Goal: Subscribe to service/newsletter

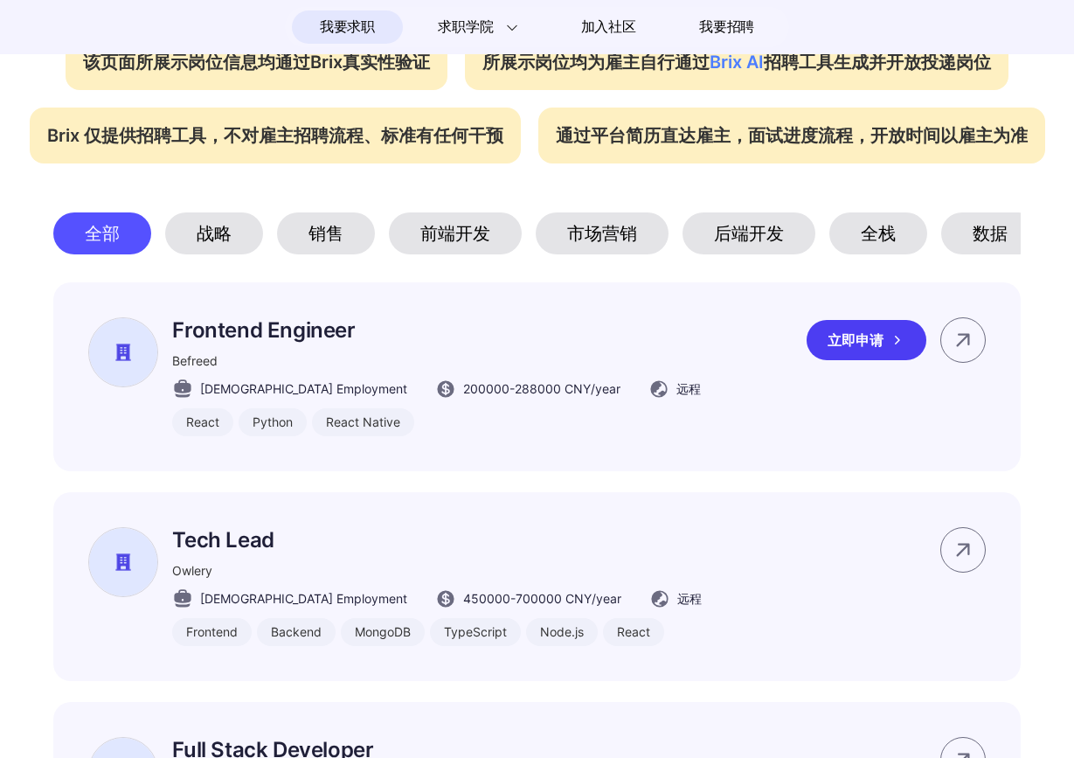
scroll to position [766, 0]
click at [346, 239] on div "销售" at bounding box center [326, 233] width 98 height 42
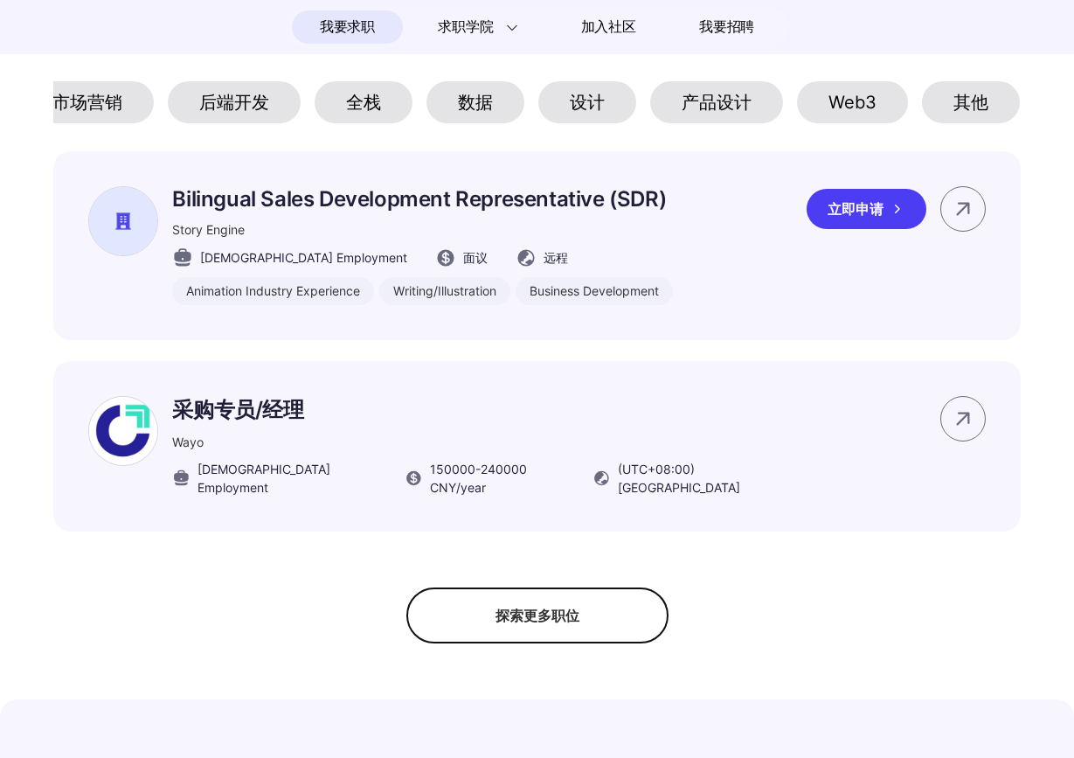
scroll to position [898, 0]
click at [536, 224] on div "Story Engine" at bounding box center [422, 228] width 501 height 18
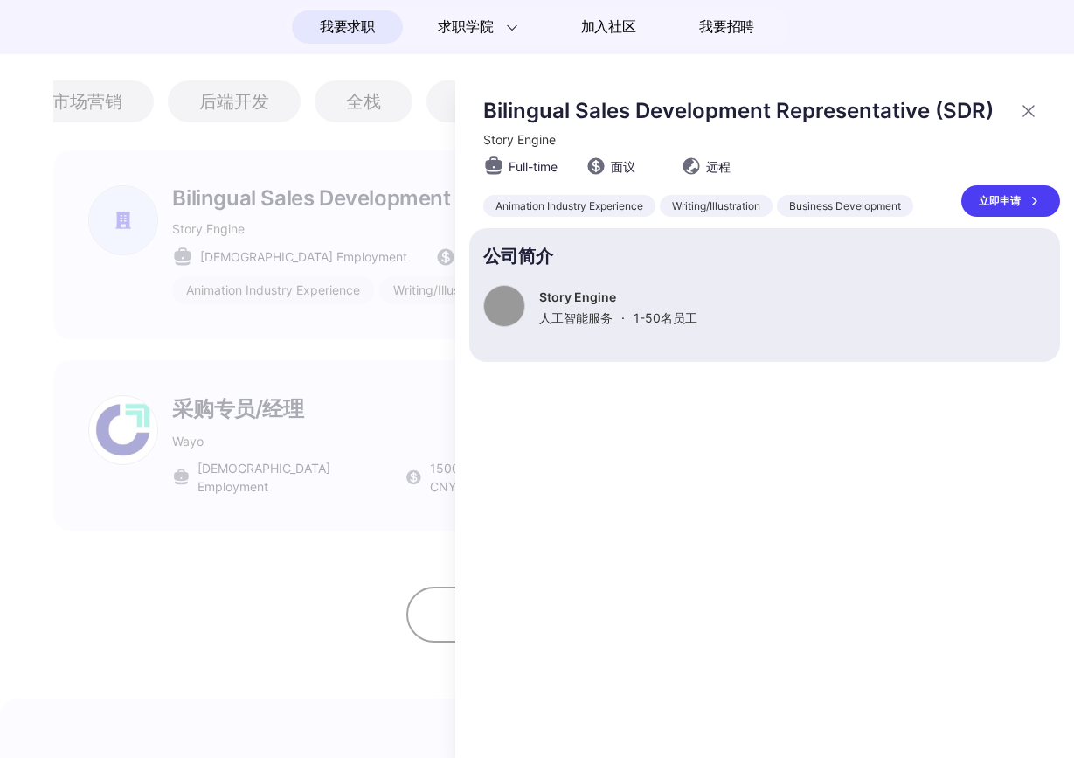
click at [987, 217] on div "立即申请" at bounding box center [1011, 200] width 99 height 31
click at [298, 547] on div at bounding box center [537, 417] width 1074 height 681
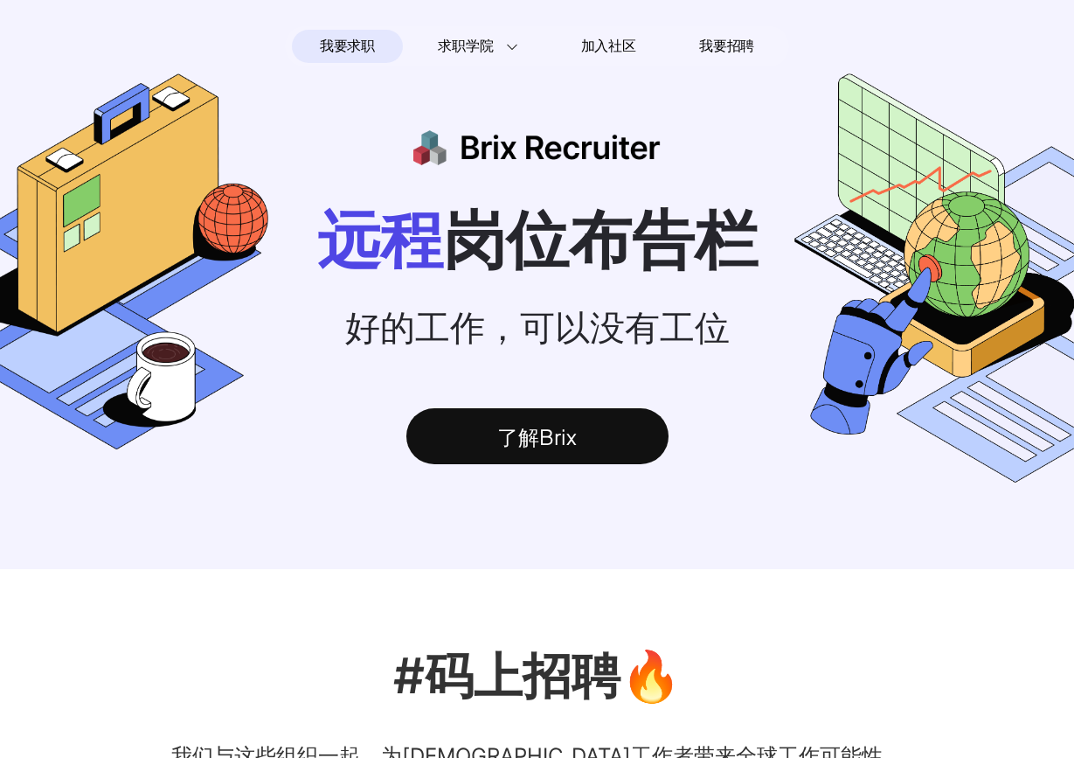
scroll to position [898, 0]
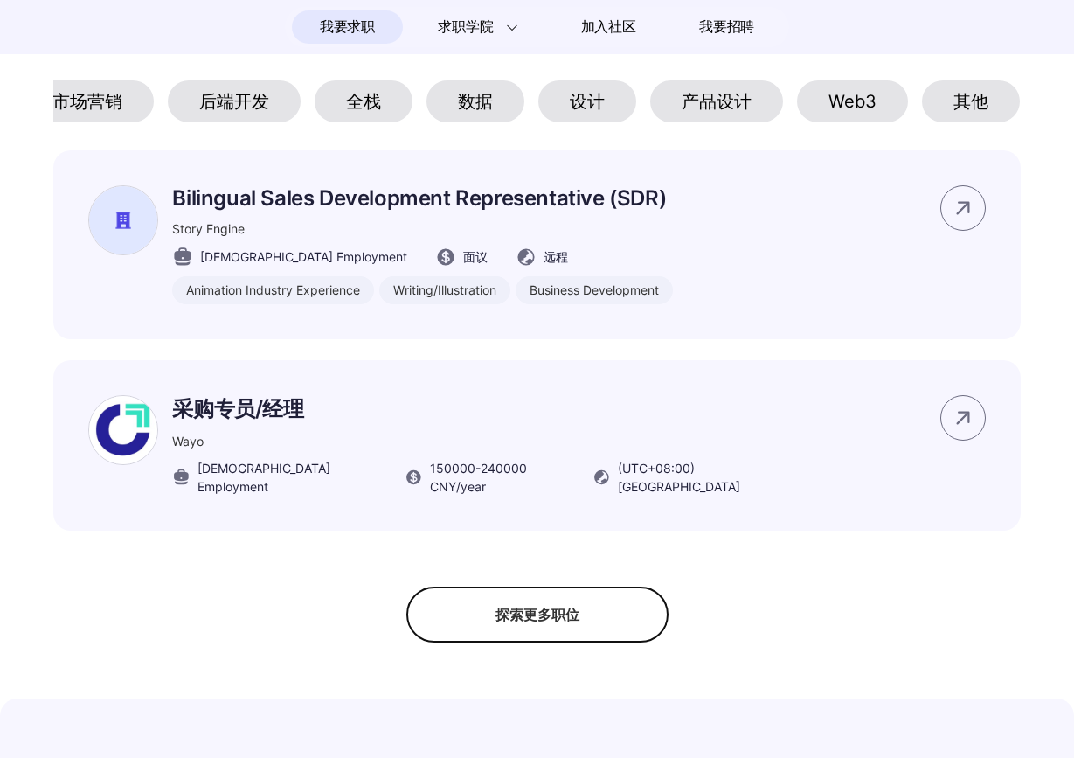
click at [499, 110] on div "数据" at bounding box center [476, 101] width 98 height 42
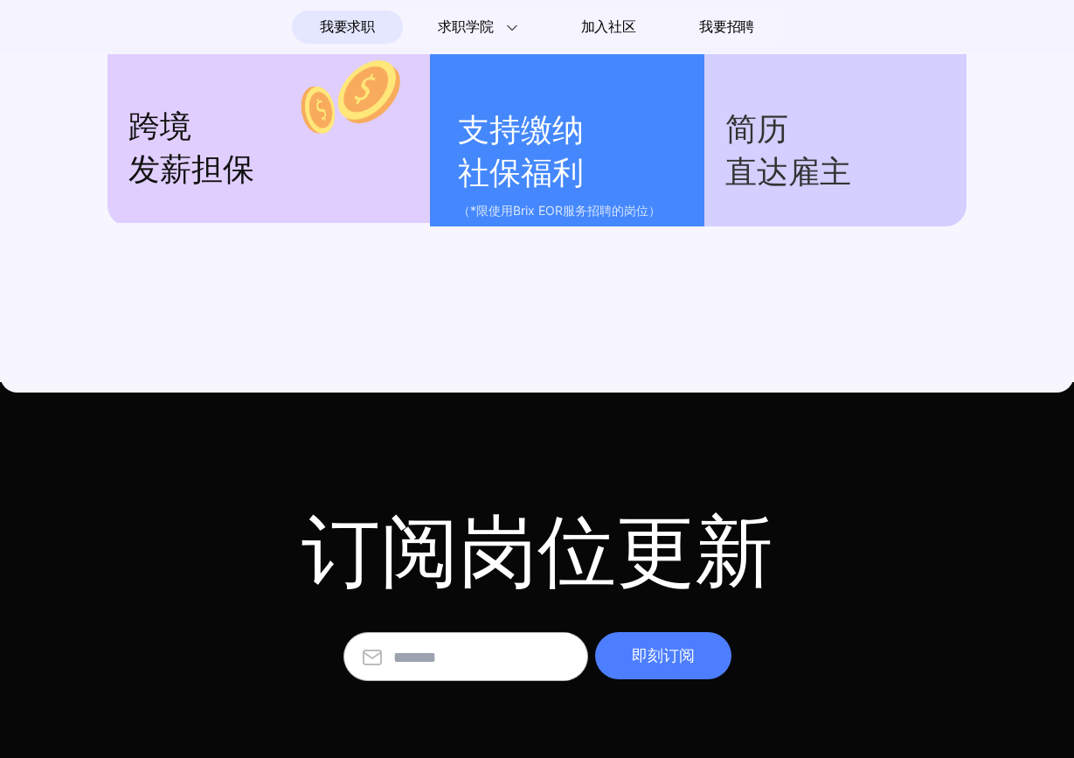
scroll to position [1746, 0]
click at [500, 657] on input "text" at bounding box center [481, 656] width 177 height 47
type input "*"
type input "**********"
click at [650, 657] on div "即刻订阅" at bounding box center [663, 655] width 136 height 47
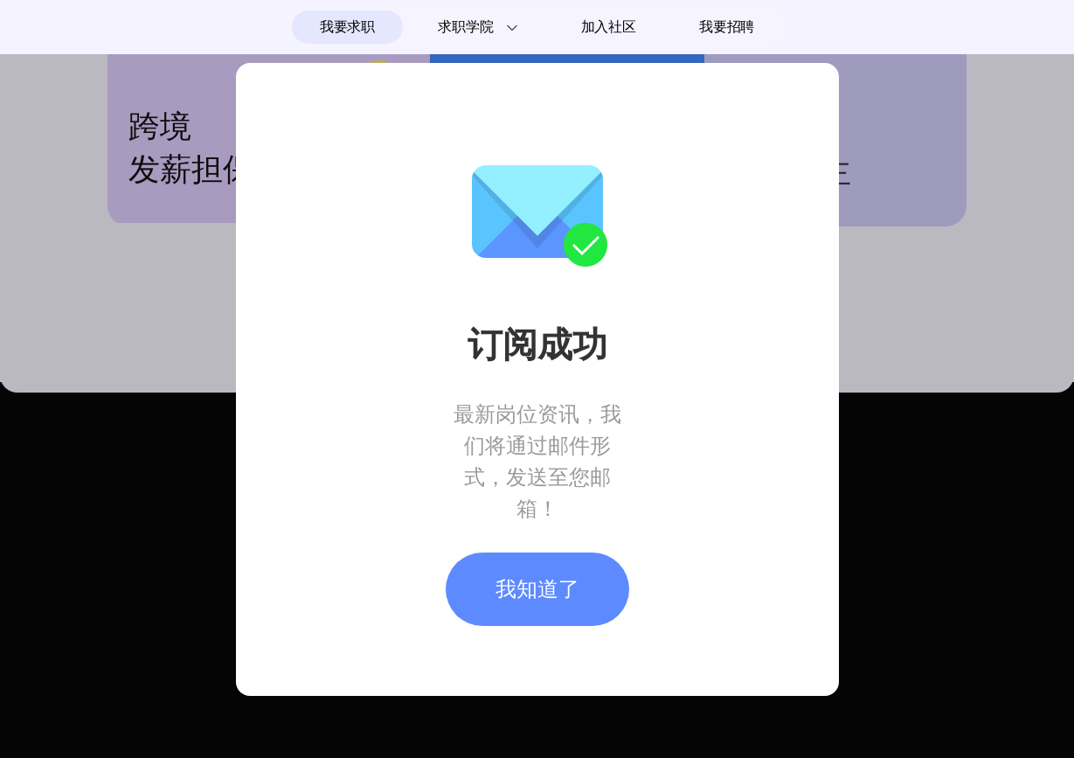
click at [563, 596] on div "我知道了" at bounding box center [538, 589] width 184 height 73
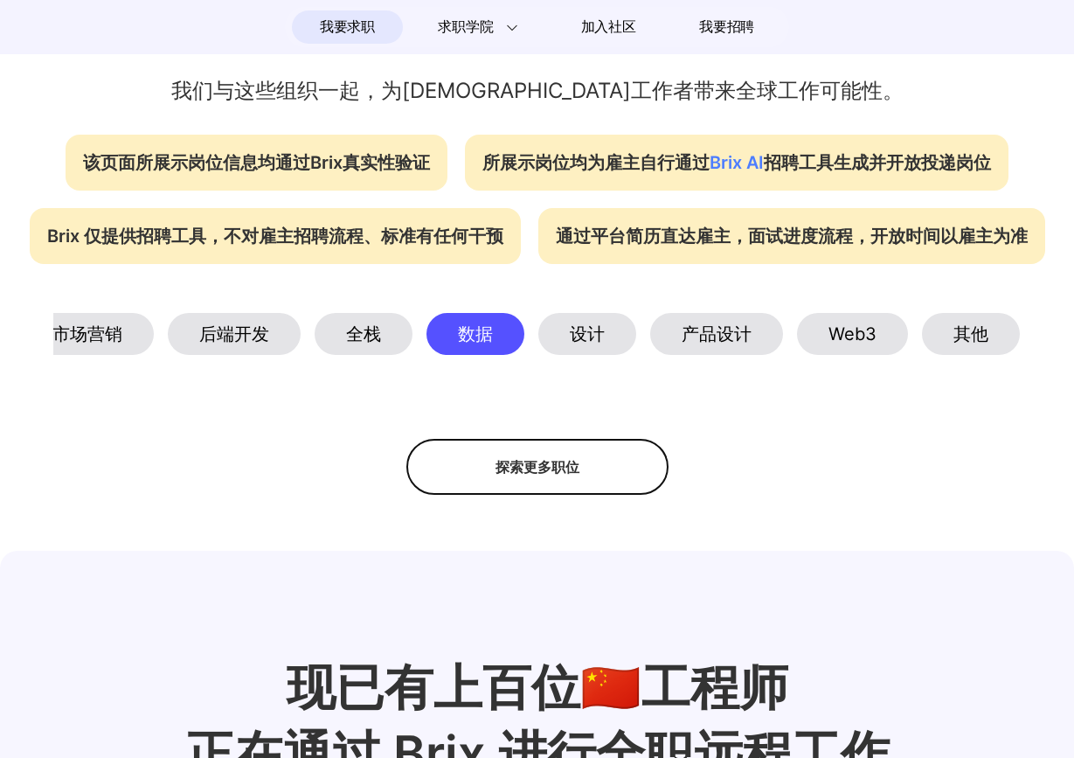
scroll to position [670, 0]
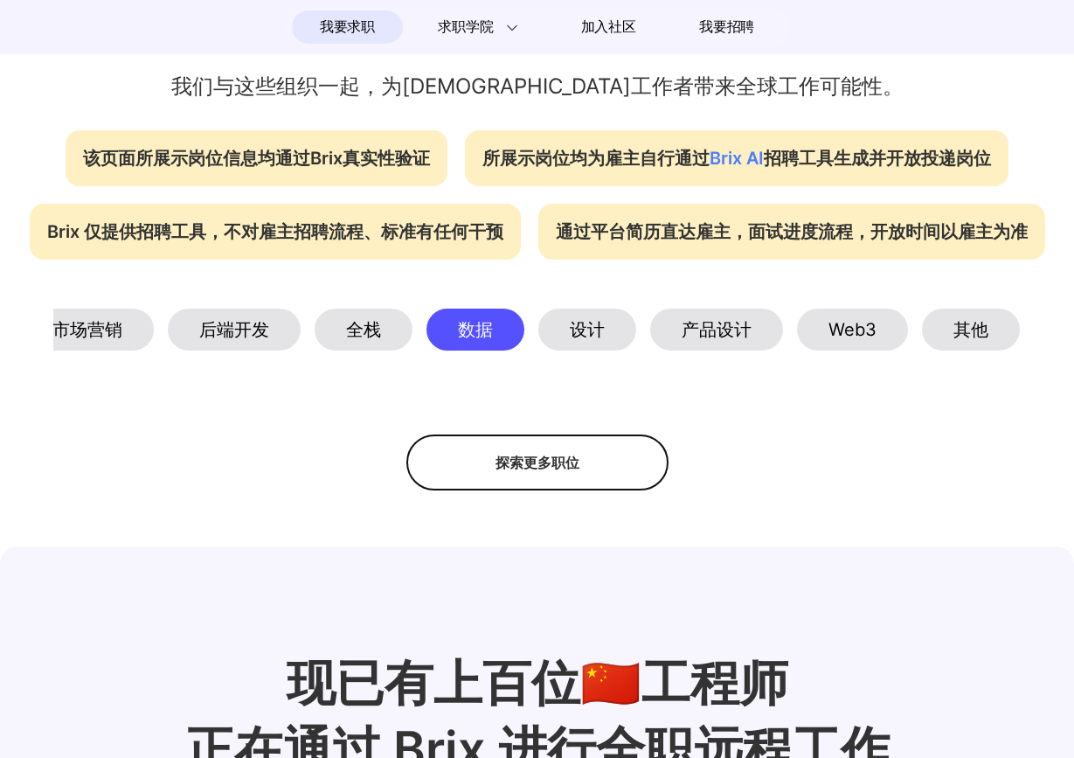
click at [562, 467] on div "探索更多职位" at bounding box center [538, 463] width 262 height 56
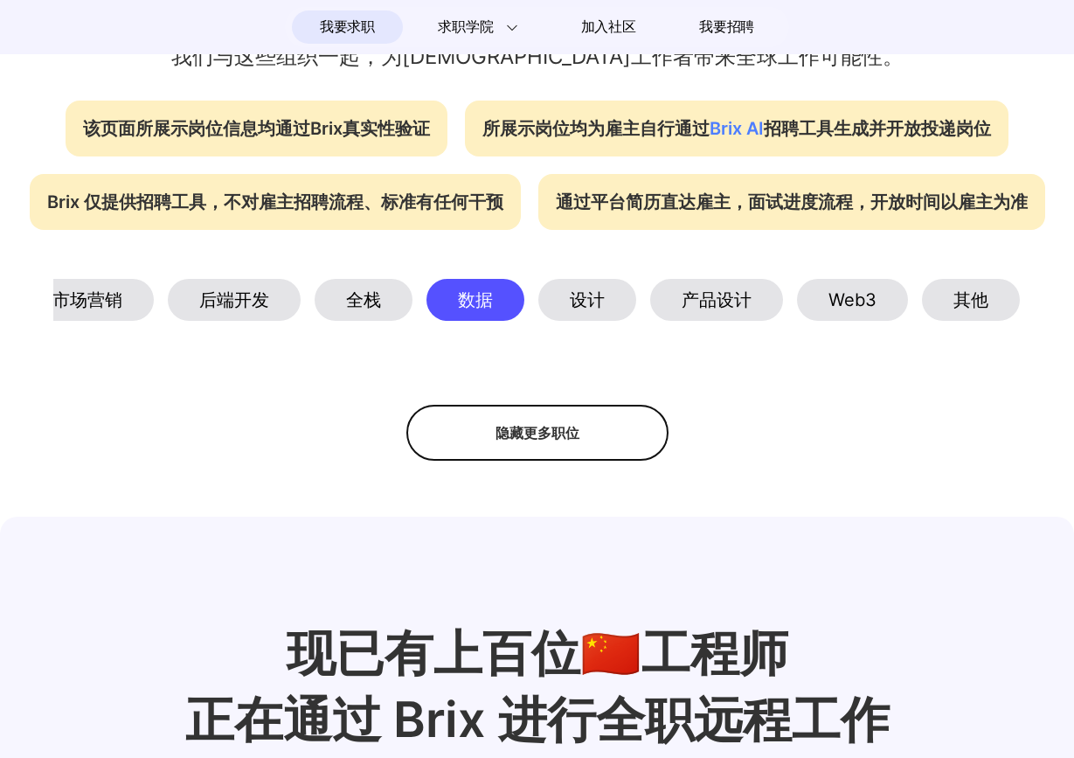
scroll to position [699, 0]
click at [853, 315] on div "Web3" at bounding box center [852, 301] width 111 height 42
